Goal: Find specific page/section: Find specific page/section

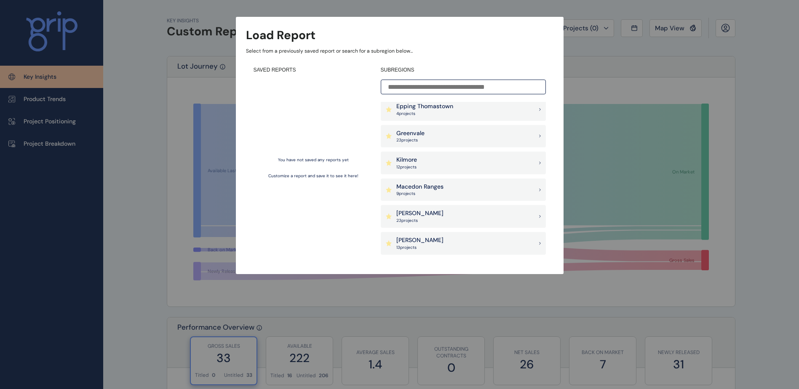
scroll to position [379, 0]
click at [441, 216] on div "Melton 23 project s" at bounding box center [463, 216] width 165 height 23
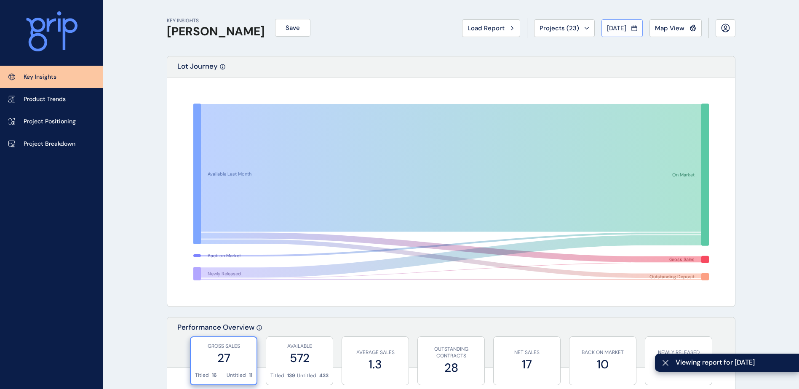
click at [635, 32] on icon at bounding box center [634, 28] width 6 height 8
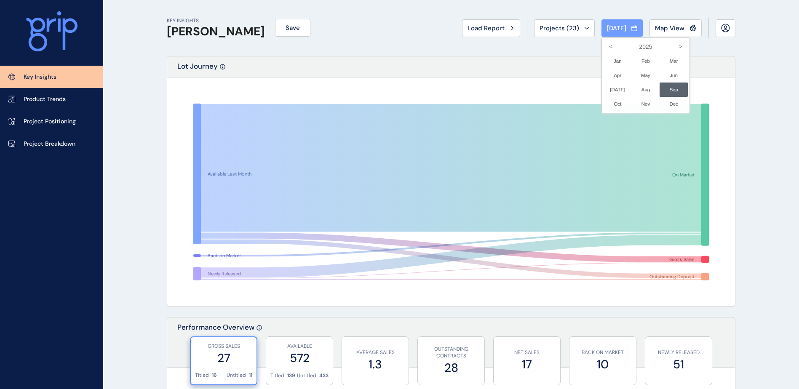
click at [635, 32] on div at bounding box center [399, 194] width 799 height 389
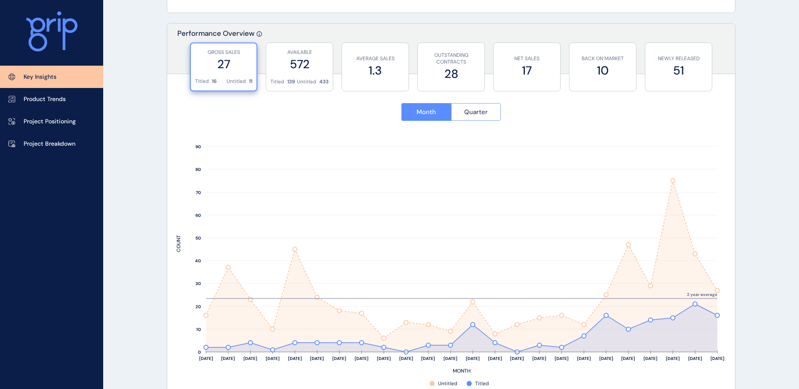
scroll to position [294, 0]
click at [482, 113] on span "Quarter" at bounding box center [476, 111] width 24 height 8
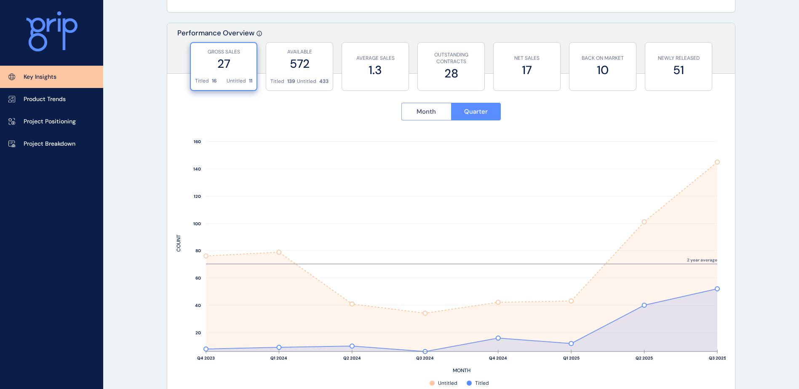
click at [427, 104] on button "Month" at bounding box center [426, 112] width 50 height 18
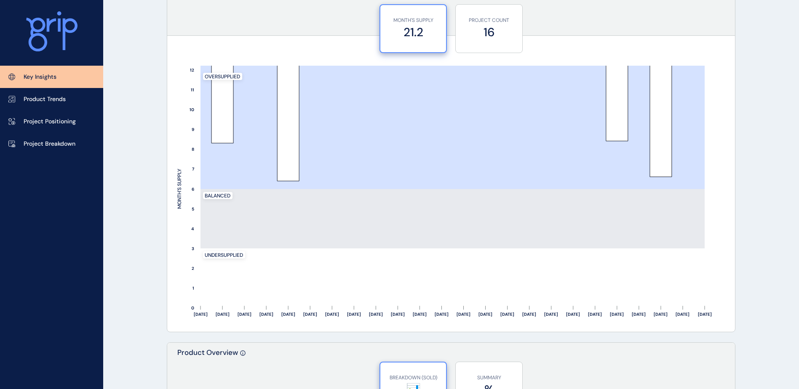
scroll to position [716, 0]
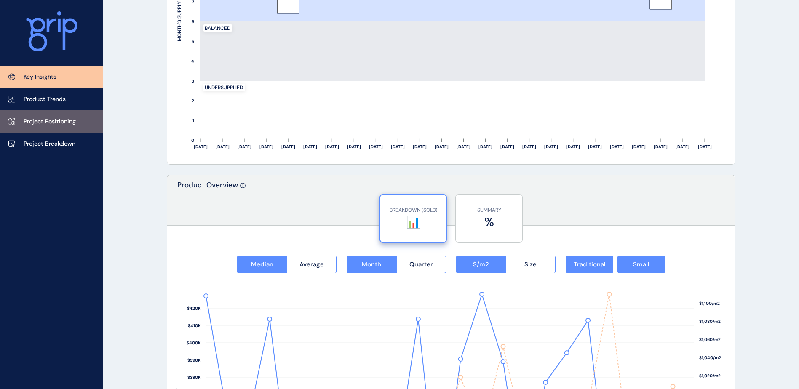
click at [50, 115] on link "Project Positioning" at bounding box center [51, 121] width 103 height 22
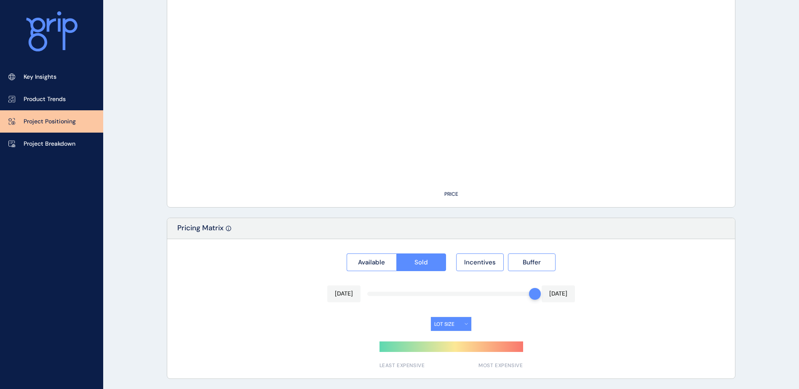
type input "**********"
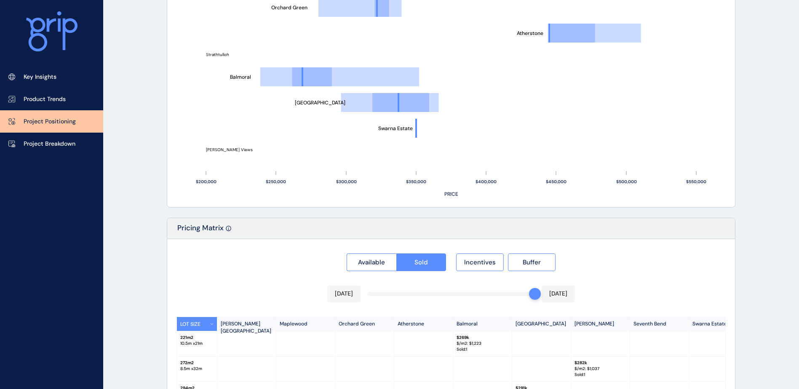
scroll to position [777, 0]
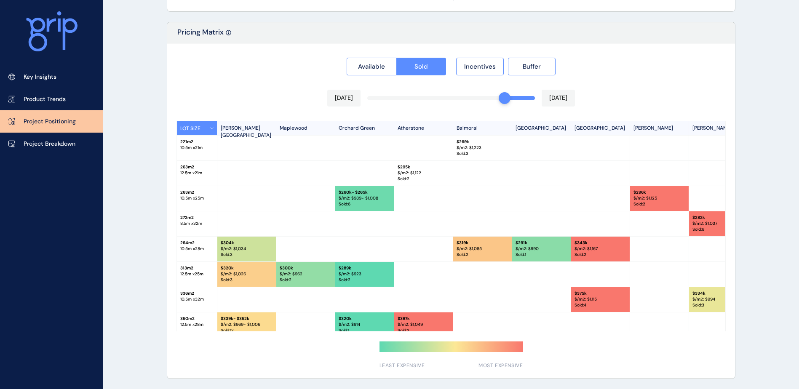
drag, startPoint x: 533, startPoint y: 101, endPoint x: 498, endPoint y: 103, distance: 35.0
click at [498, 103] on div "Jul 2025 Sep 2025" at bounding box center [451, 98] width 248 height 17
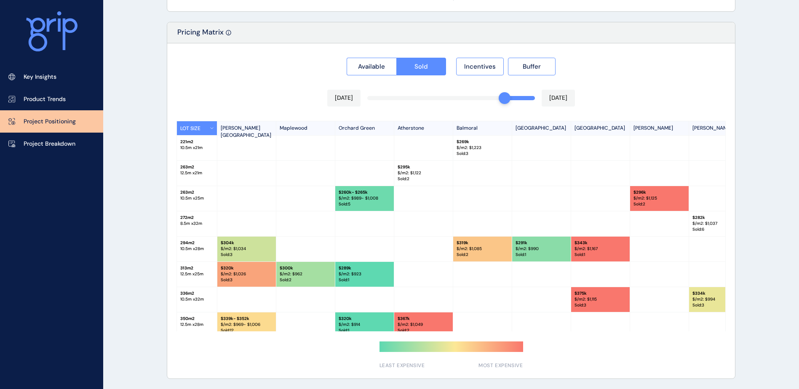
click at [709, 69] on div "Available Sold Incentives Buffer" at bounding box center [450, 64] width 549 height 23
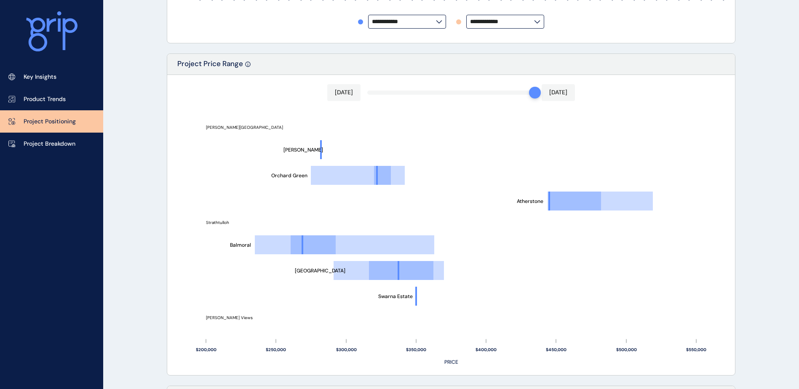
scroll to position [398, 0]
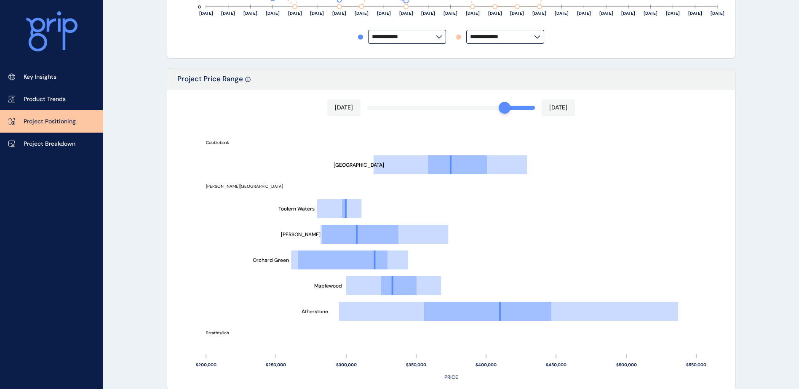
drag, startPoint x: 530, startPoint y: 109, endPoint x: 499, endPoint y: 115, distance: 32.2
click at [499, 115] on div "Jul 2025 Sep 2025" at bounding box center [451, 107] width 248 height 17
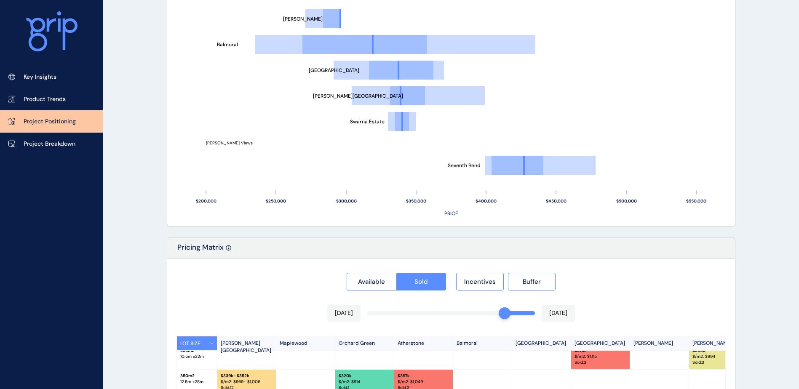
scroll to position [777, 0]
